Goal: Transaction & Acquisition: Purchase product/service

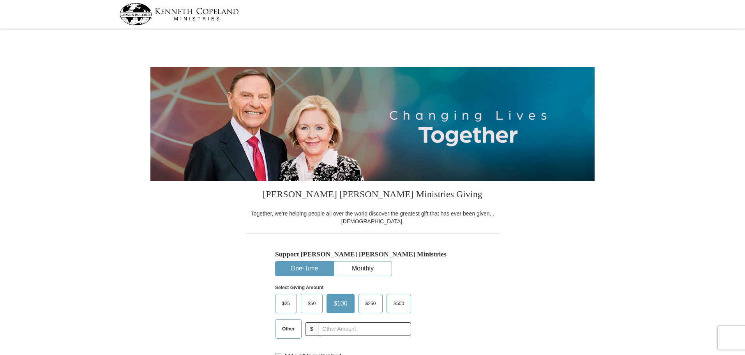
select select "MD"
click at [300, 263] on button "One-Time" at bounding box center [304, 268] width 58 height 14
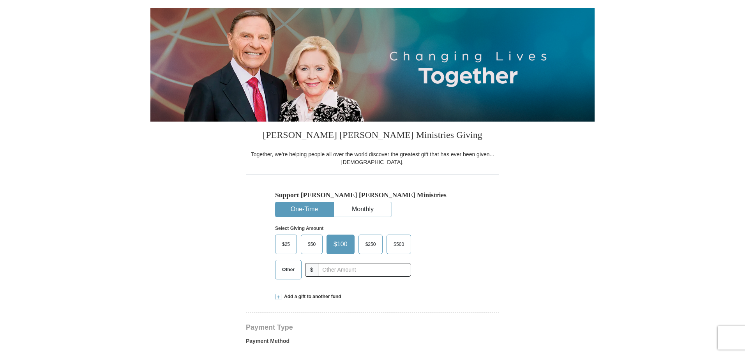
scroll to position [78, 0]
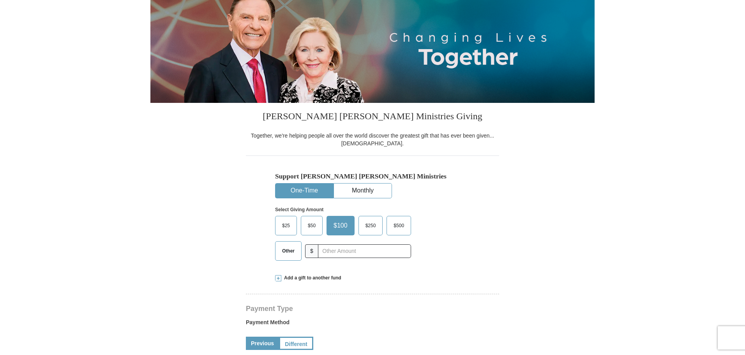
click at [291, 247] on span "Other" at bounding box center [288, 251] width 20 height 12
click at [0, 0] on input "Other" at bounding box center [0, 0] width 0 height 0
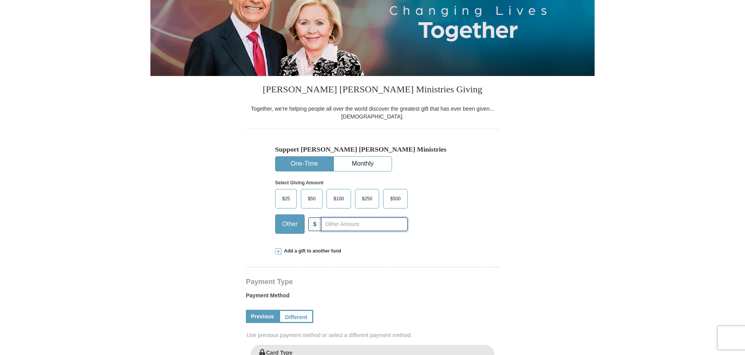
scroll to position [195, 0]
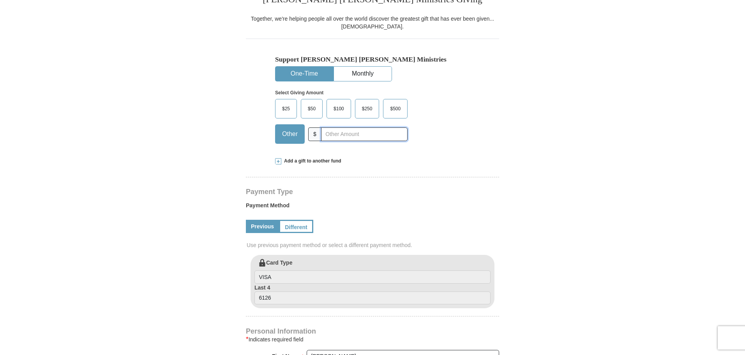
click at [341, 132] on input "text" at bounding box center [364, 134] width 87 height 14
type input "2"
type input "222.00"
click at [343, 191] on h4 "Payment Type" at bounding box center [372, 192] width 253 height 6
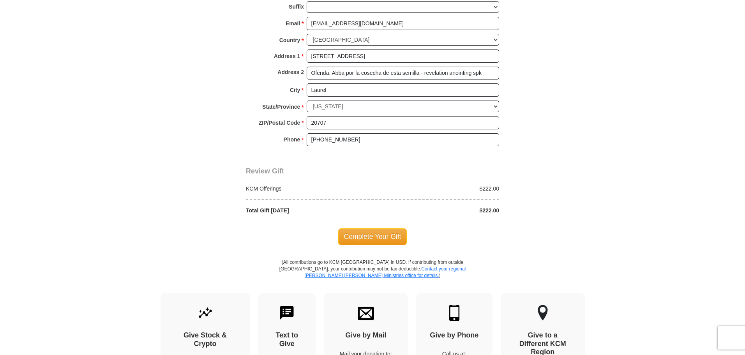
scroll to position [584, 0]
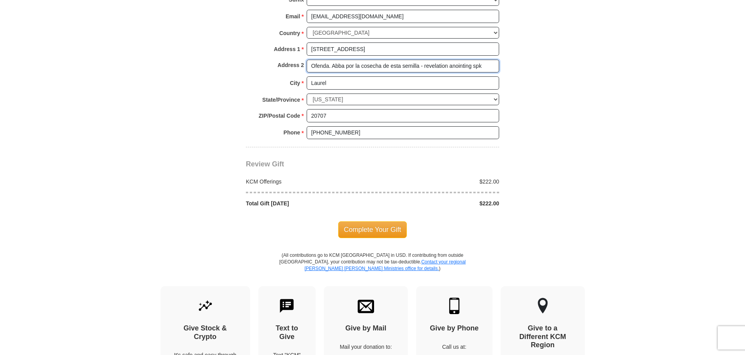
drag, startPoint x: 387, startPoint y: 68, endPoint x: 291, endPoint y: 74, distance: 96.0
click at [305, 76] on div "Address 2 Ofenda. Abba por la cosecha de esta semilla - revelation anointing spk" at bounding box center [372, 68] width 253 height 17
type input "Diezmos. Gracias mi [DEMOGRAPHIC_DATA] recibimos tu bendicion conforme Mal 3:10…"
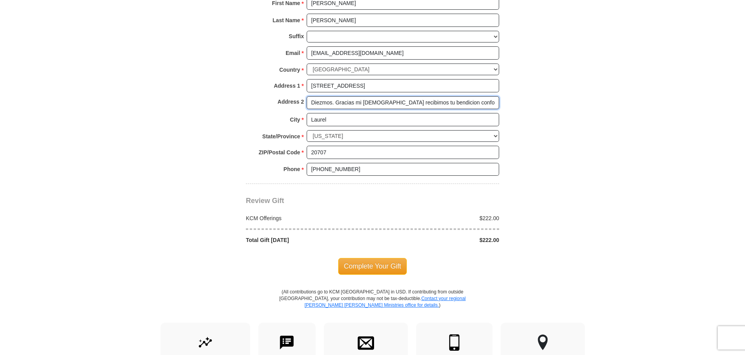
scroll to position [507, 0]
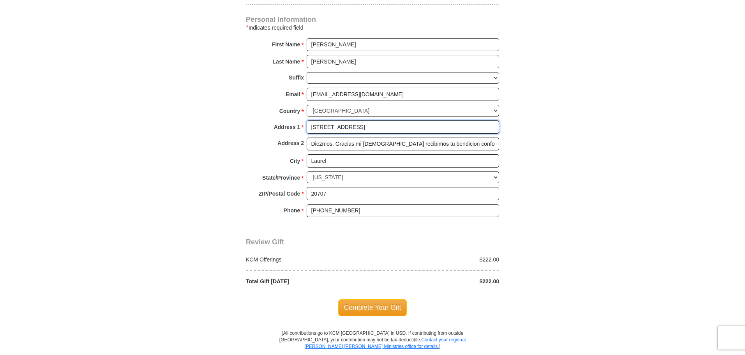
click at [328, 128] on input "[STREET_ADDRESS]" at bounding box center [403, 126] width 192 height 13
click at [378, 128] on input "[STREET_ADDRESS]" at bounding box center [403, 126] width 192 height 13
click at [374, 311] on span "Complete Your Gift" at bounding box center [372, 307] width 69 height 16
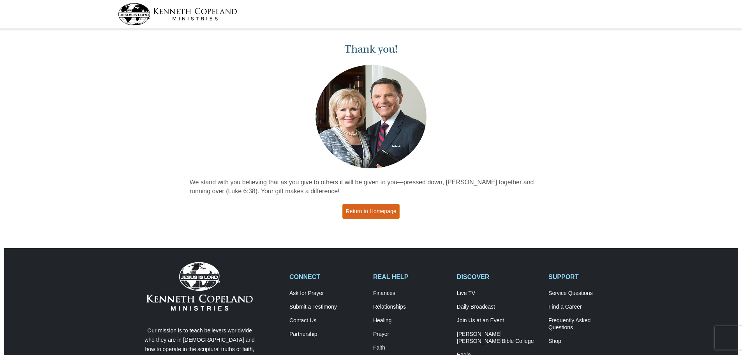
click at [359, 211] on link "Return to Homepage" at bounding box center [372, 211] width 58 height 15
